Goal: Find specific page/section: Find specific page/section

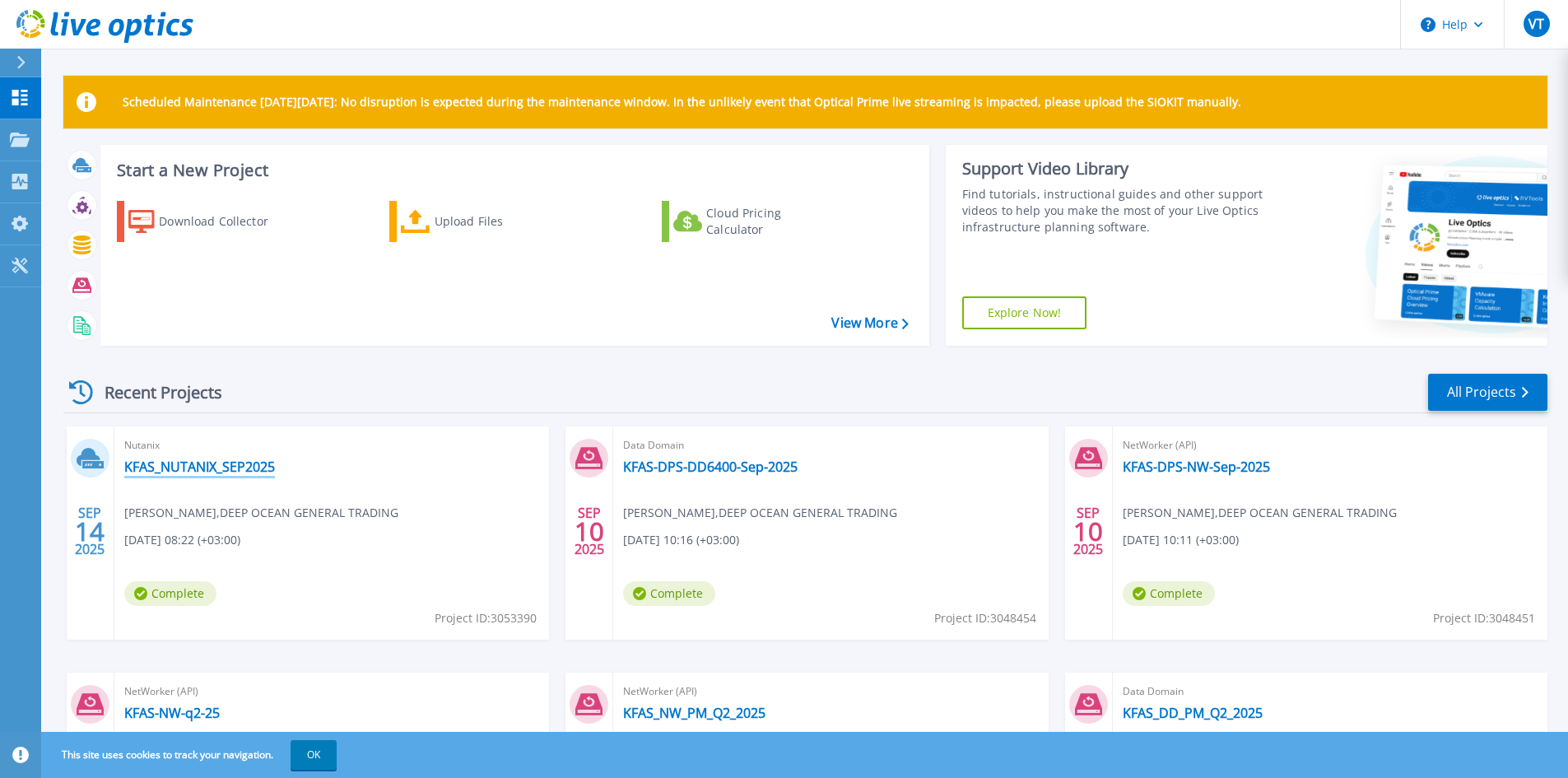
click at [203, 464] on link "KFAS_NUTANIX_SEP2025" at bounding box center [200, 466] width 151 height 16
